Goal: Task Accomplishment & Management: Complete application form

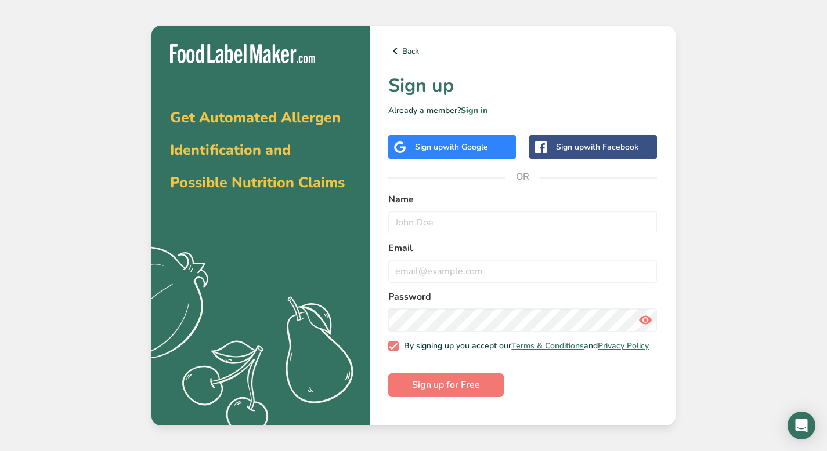
click at [479, 147] on span "with Google" at bounding box center [465, 147] width 45 height 11
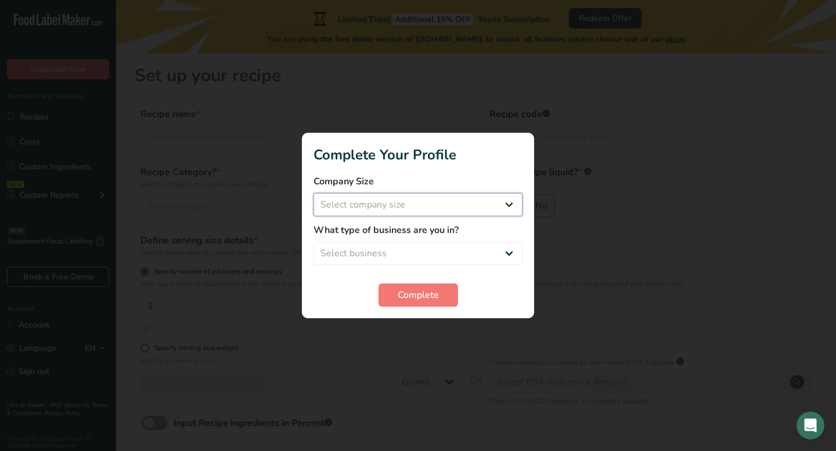
click at [427, 204] on select "Select company size Fewer than 10 Employees 10 to 50 Employees 51 to 500 Employ…" at bounding box center [417, 204] width 209 height 23
click at [437, 252] on select "Select business Packaged Food Manufacturer Restaurant & Cafe Bakery Meal Plans …" at bounding box center [417, 253] width 209 height 23
select select "8"
click at [414, 202] on select "Select company size Fewer than 10 Employees 10 to 50 Employees 51 to 500 Employ…" at bounding box center [417, 204] width 209 height 23
select select "1"
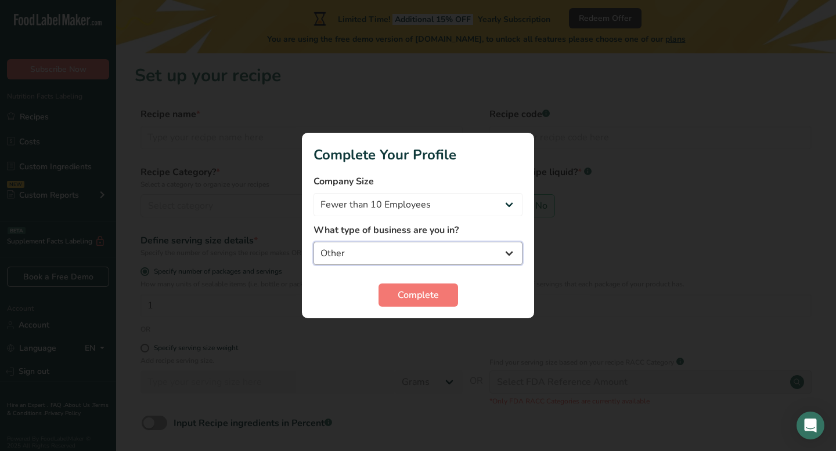
click at [451, 256] on select "Packaged Food Manufacturer Restaurant & Cafe Bakery Meal Plans & Catering Compa…" at bounding box center [417, 253] width 209 height 23
click at [436, 294] on span "Complete" at bounding box center [417, 295] width 41 height 14
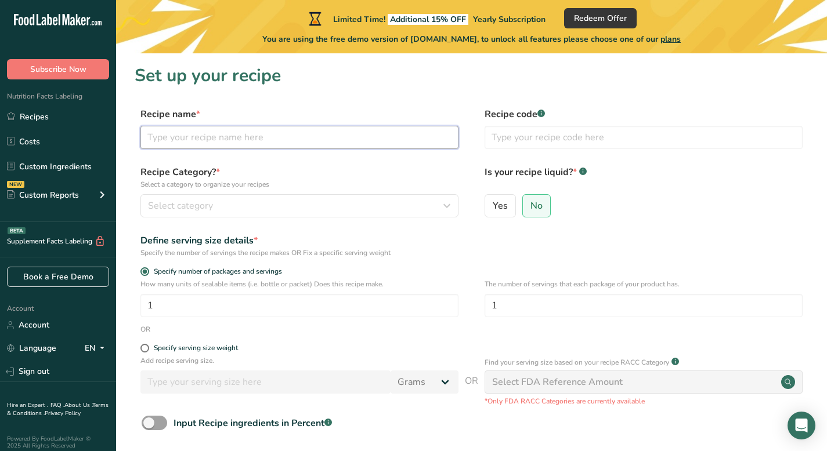
click at [212, 129] on input "text" at bounding box center [299, 137] width 318 height 23
type input "T"
type input "Cold Veggie and Tuna Salad"
click at [245, 200] on div "Select category" at bounding box center [296, 206] width 296 height 14
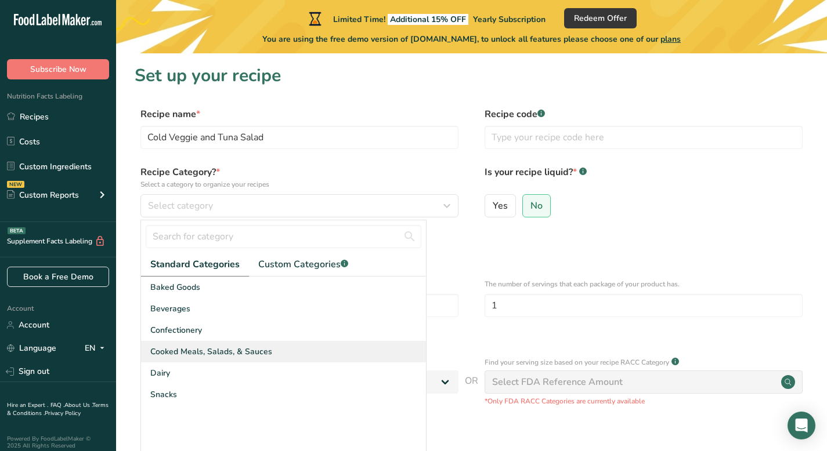
click at [227, 347] on span "Cooked Meals, Salads, & Sauces" at bounding box center [211, 352] width 122 height 12
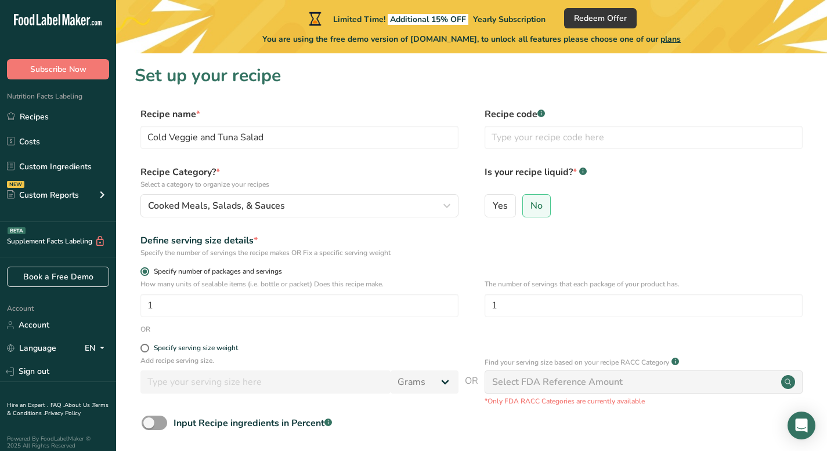
scroll to position [100, 0]
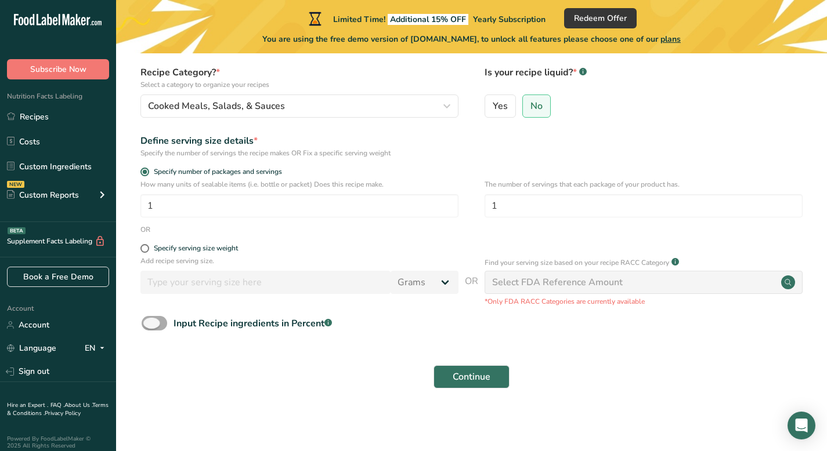
click at [151, 322] on span at bounding box center [155, 323] width 26 height 15
click at [149, 322] on input "Input Recipe ingredients in Percent .a-a{fill:#347362;}.b-a{fill:#fff;}" at bounding box center [146, 324] width 8 height 8
checkbox input "true"
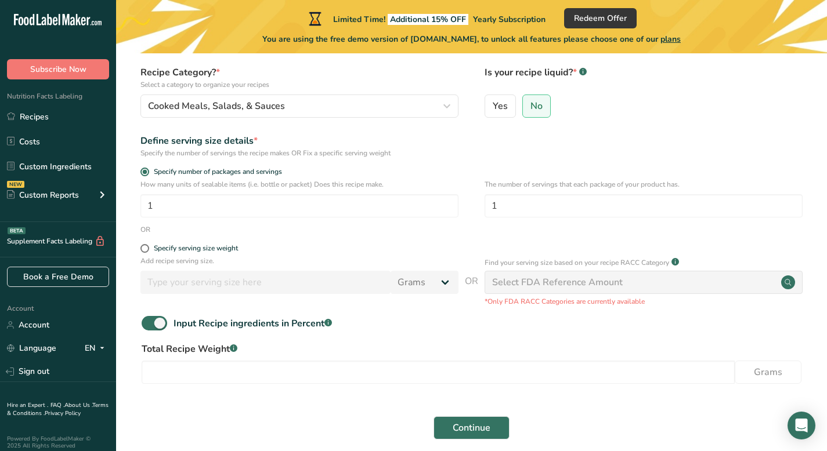
click at [414, 226] on div "OR" at bounding box center [472, 230] width 674 height 10
click at [433, 250] on label "Specify serving size weight" at bounding box center [299, 248] width 318 height 9
click at [148, 250] on input "Specify serving size weight" at bounding box center [144, 249] width 8 height 8
radio input "true"
radio input "false"
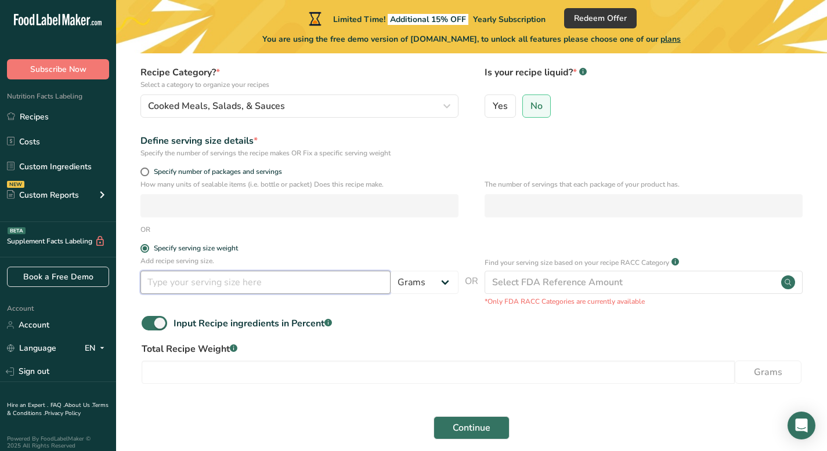
click at [172, 280] on input "number" at bounding box center [265, 282] width 250 height 23
